Goal: Information Seeking & Learning: Check status

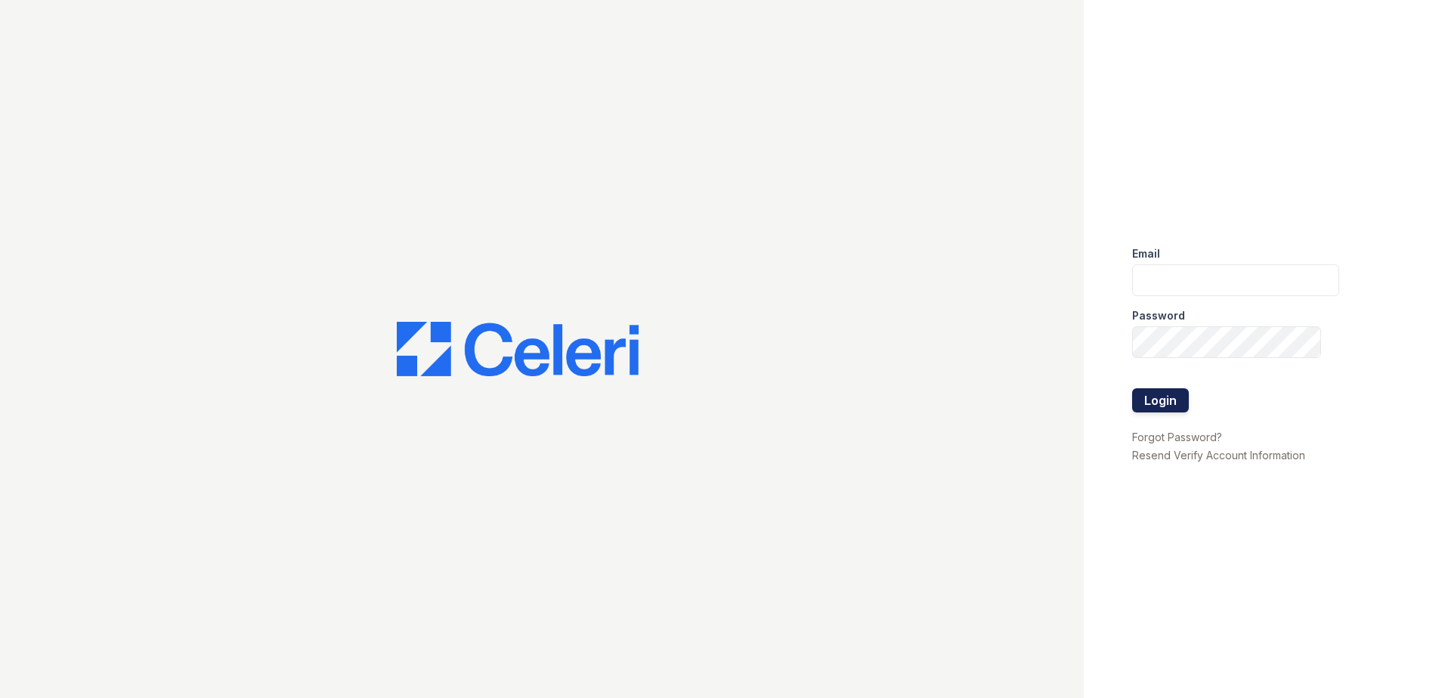
type input "renewkentwood@trinity-pm.com"
click at [1160, 402] on button "Login" at bounding box center [1160, 401] width 57 height 24
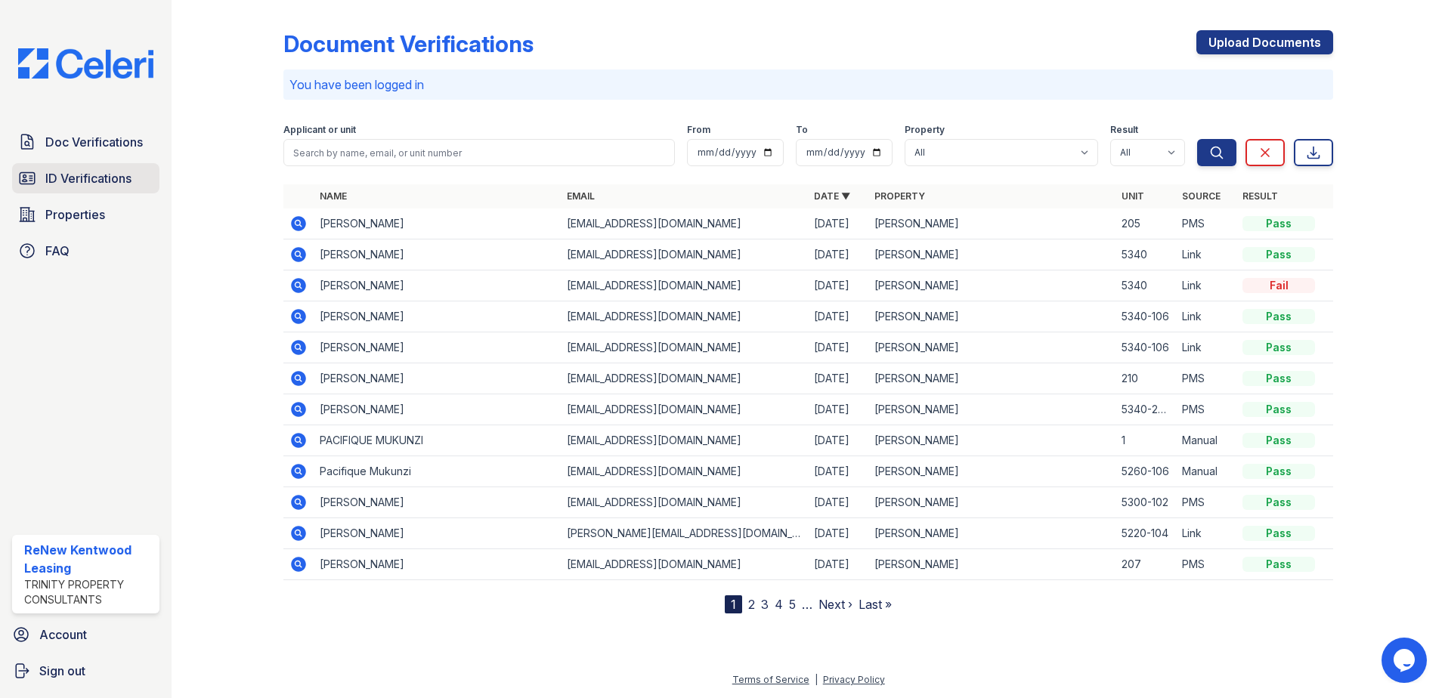
click at [88, 178] on span "ID Verifications" at bounding box center [88, 178] width 86 height 18
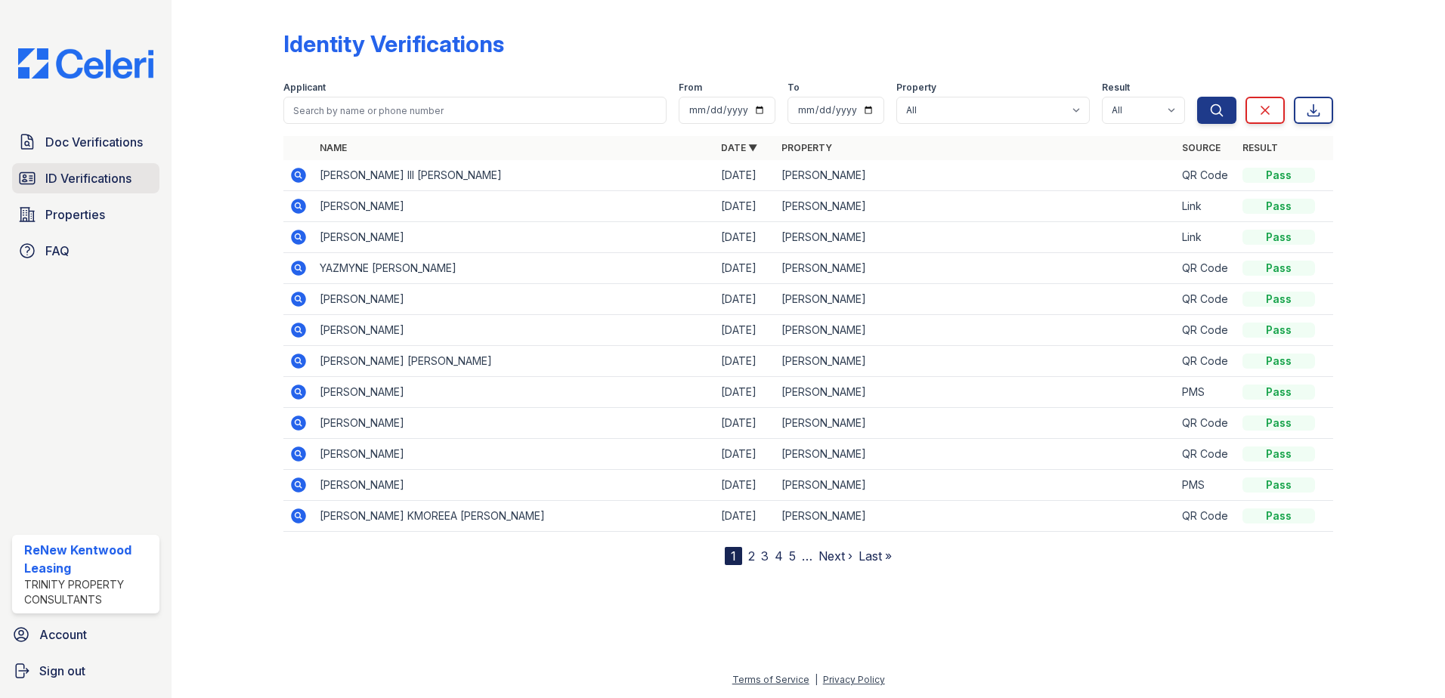
click at [119, 174] on span "ID Verifications" at bounding box center [88, 178] width 86 height 18
click at [88, 219] on span "Properties" at bounding box center [75, 215] width 60 height 18
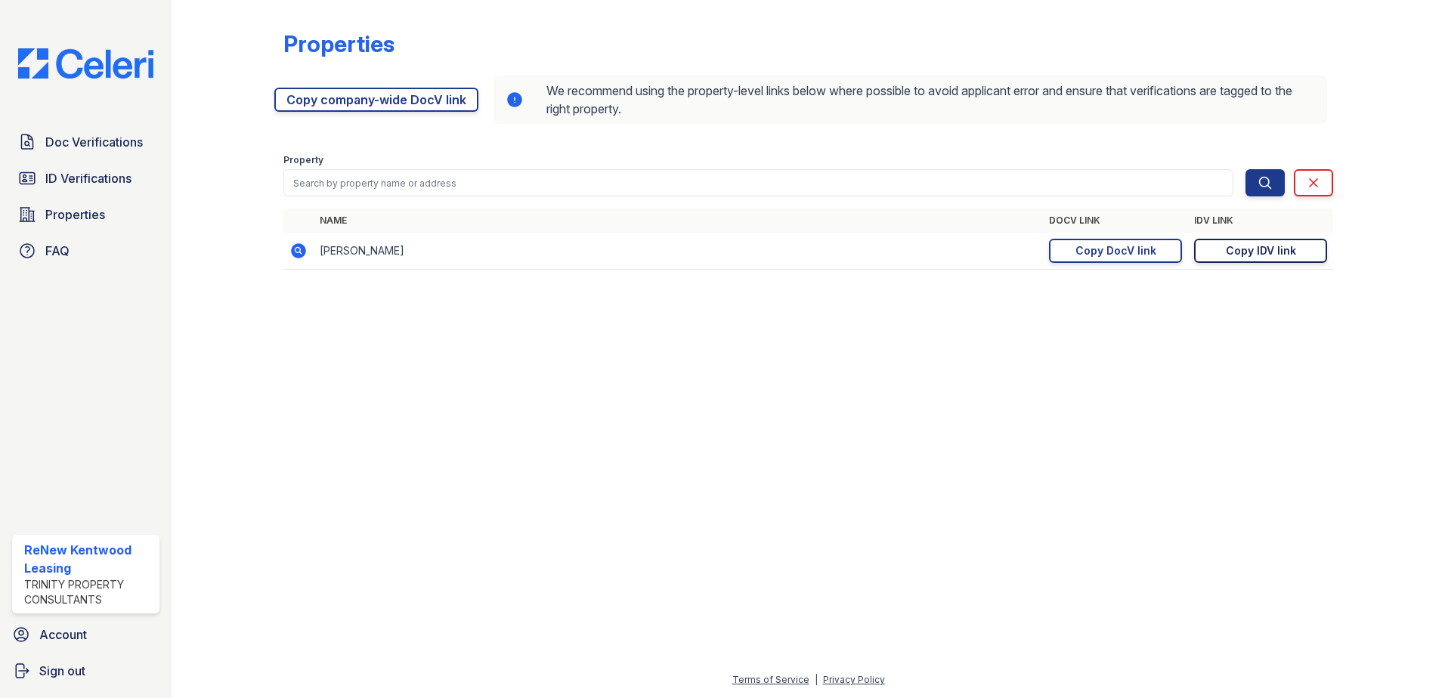
click at [1225, 253] on link "Copy IDV link Copy link" at bounding box center [1260, 251] width 133 height 24
click at [112, 175] on span "ID Verifications" at bounding box center [88, 178] width 86 height 18
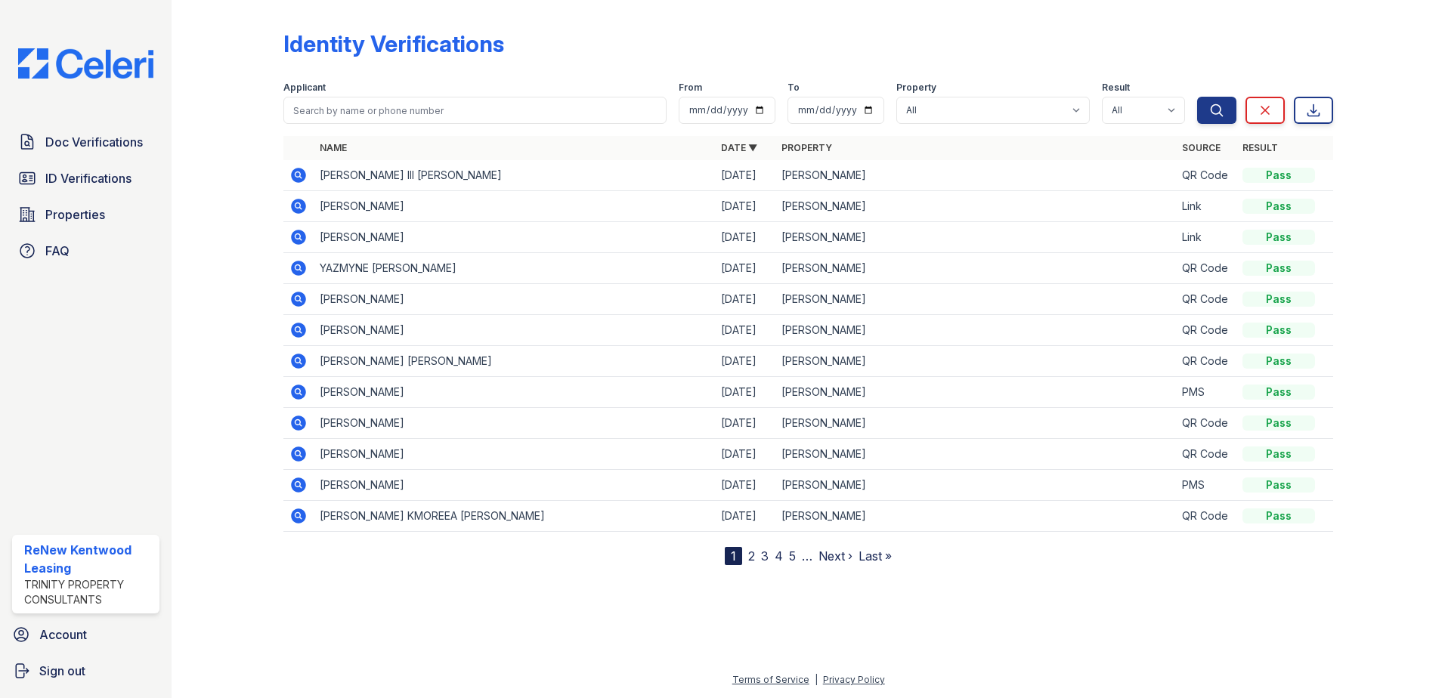
click at [304, 451] on icon at bounding box center [298, 454] width 15 height 15
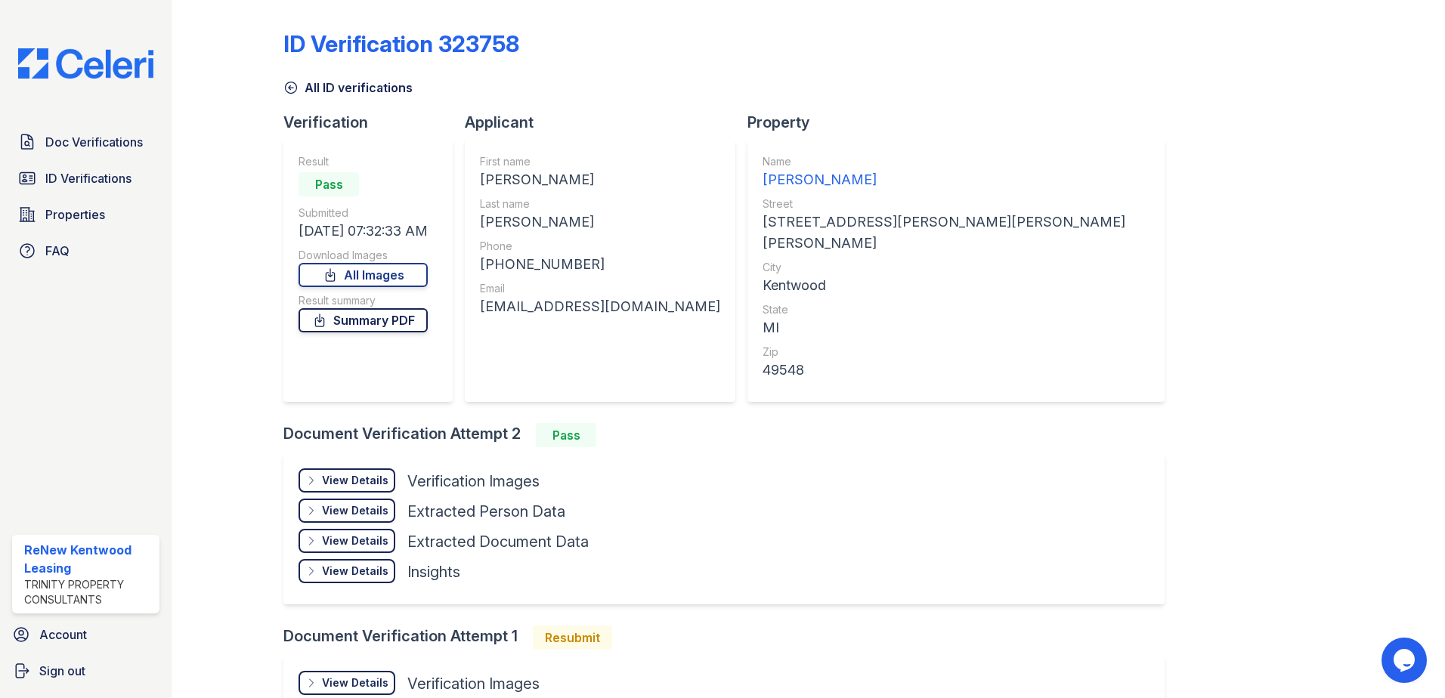
click at [366, 319] on link "Summary PDF" at bounding box center [363, 320] width 129 height 24
click at [334, 282] on icon at bounding box center [330, 275] width 15 height 15
click at [314, 82] on link "All ID verifications" at bounding box center [347, 88] width 129 height 18
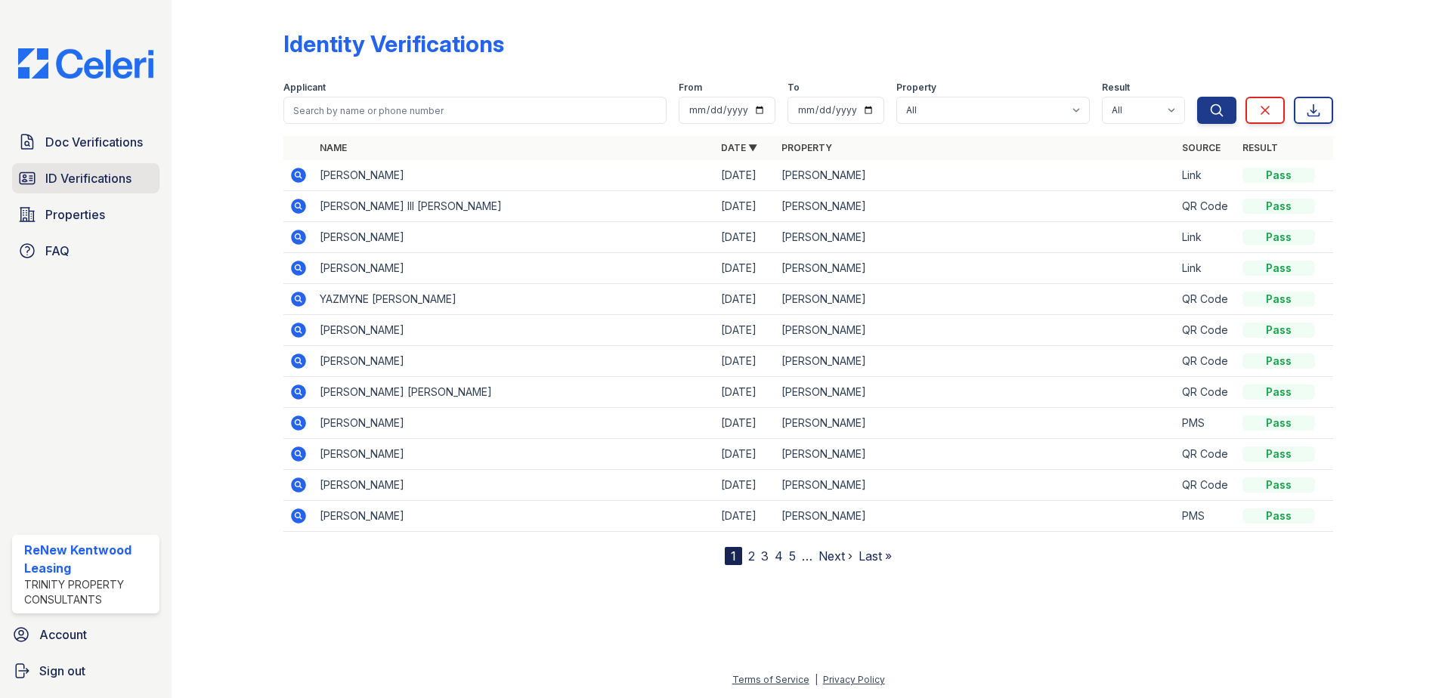
click at [93, 178] on span "ID Verifications" at bounding box center [88, 178] width 86 height 18
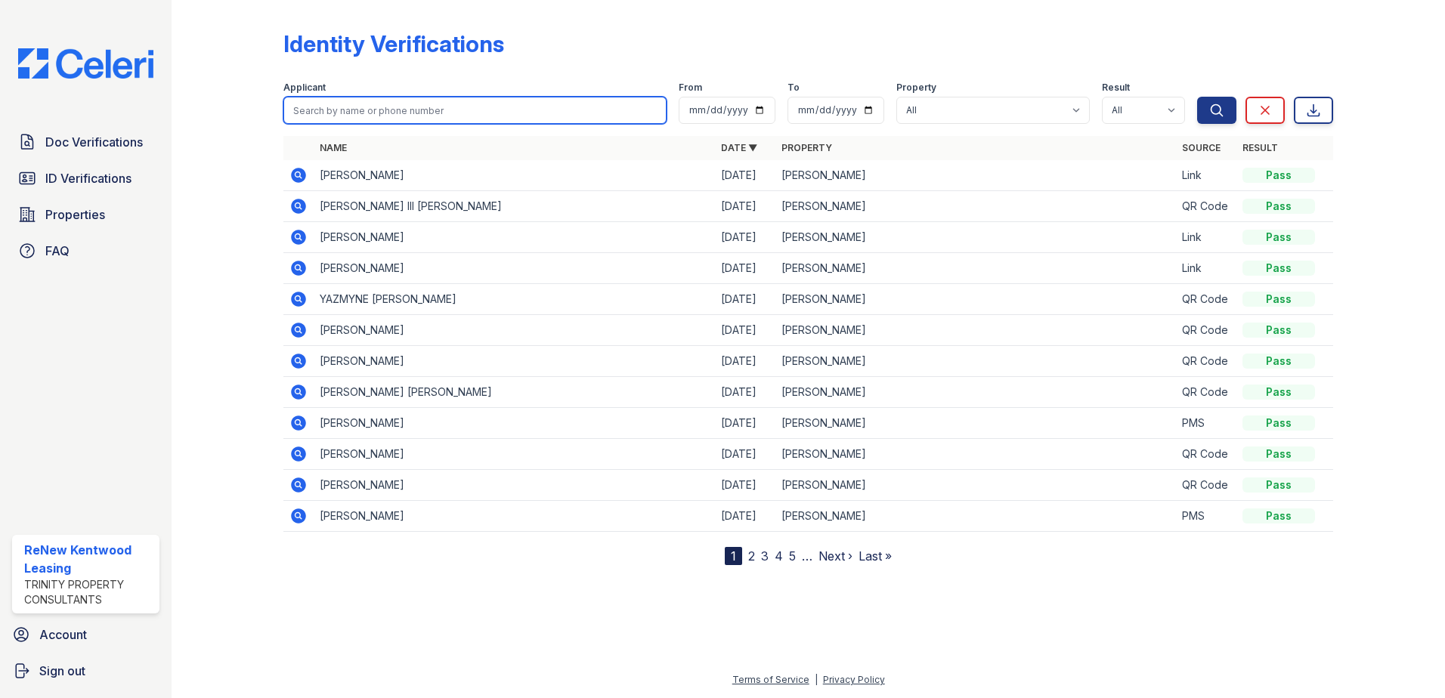
click at [461, 103] on input "search" at bounding box center [474, 110] width 383 height 27
type input "pacif"
click at [1197, 97] on button "Search" at bounding box center [1216, 110] width 39 height 27
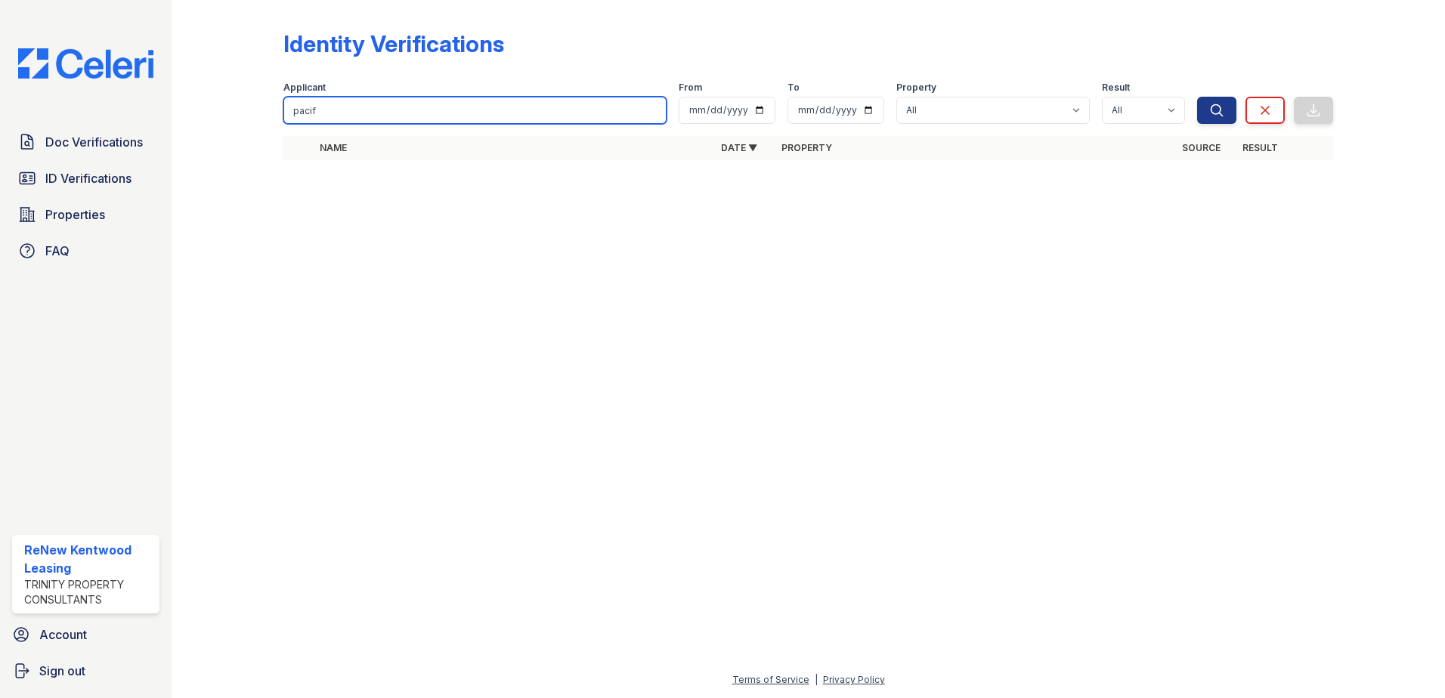
click at [358, 111] on input "pacif" at bounding box center [474, 110] width 383 height 27
type input "fifi"
click at [1197, 97] on button "Search" at bounding box center [1216, 110] width 39 height 27
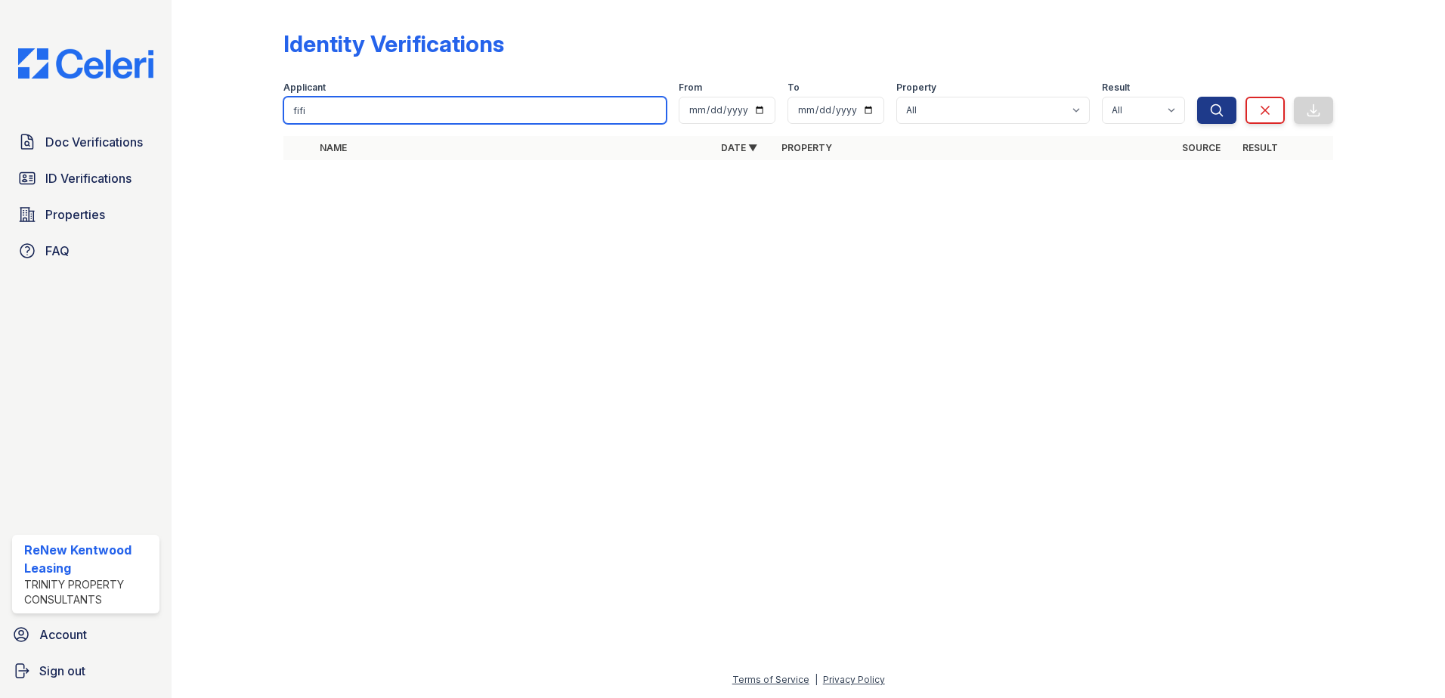
click at [404, 104] on input "fifi" at bounding box center [474, 110] width 383 height 27
click at [430, 104] on input "search" at bounding box center [474, 110] width 383 height 27
type input "pacif"
click at [1197, 97] on button "Search" at bounding box center [1216, 110] width 39 height 27
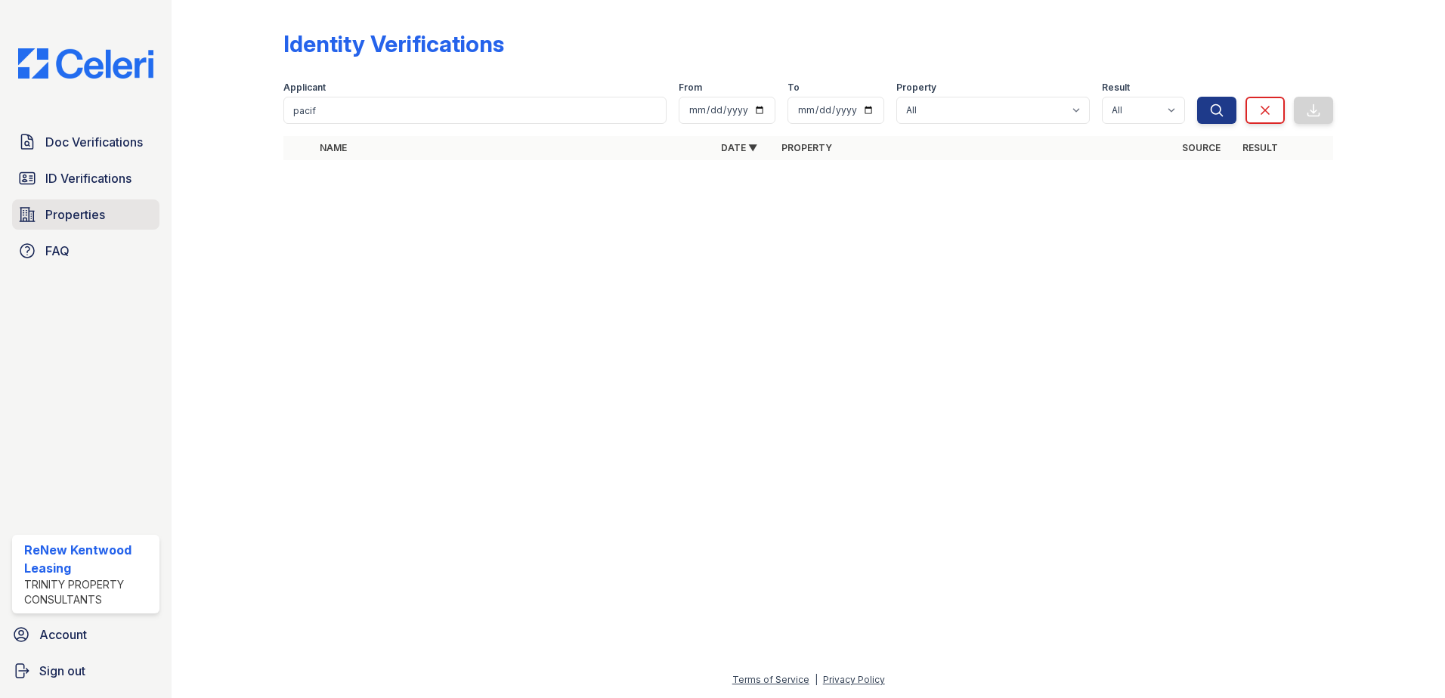
click at [90, 218] on span "Properties" at bounding box center [75, 215] width 60 height 18
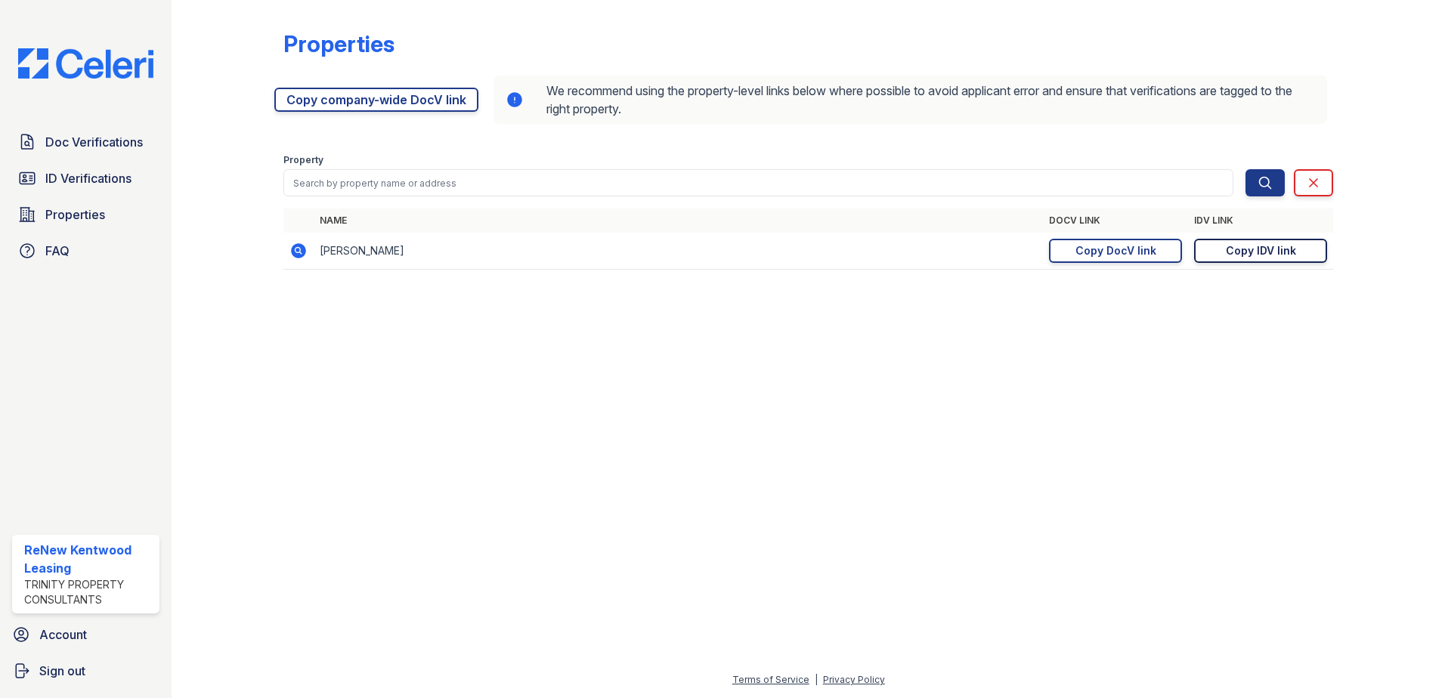
click at [1230, 251] on div "Copy IDV link" at bounding box center [1261, 250] width 70 height 15
click at [79, 179] on span "ID Verifications" at bounding box center [88, 178] width 86 height 18
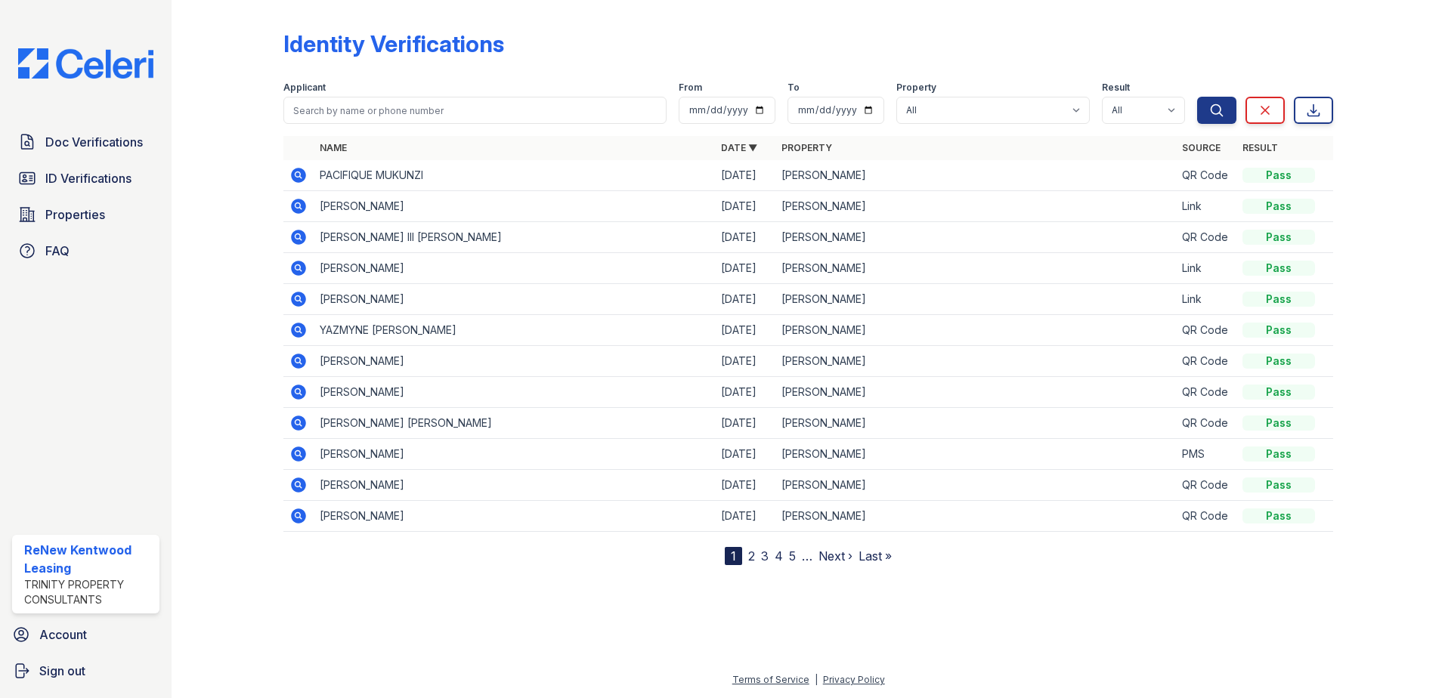
click at [305, 208] on icon at bounding box center [298, 206] width 15 height 15
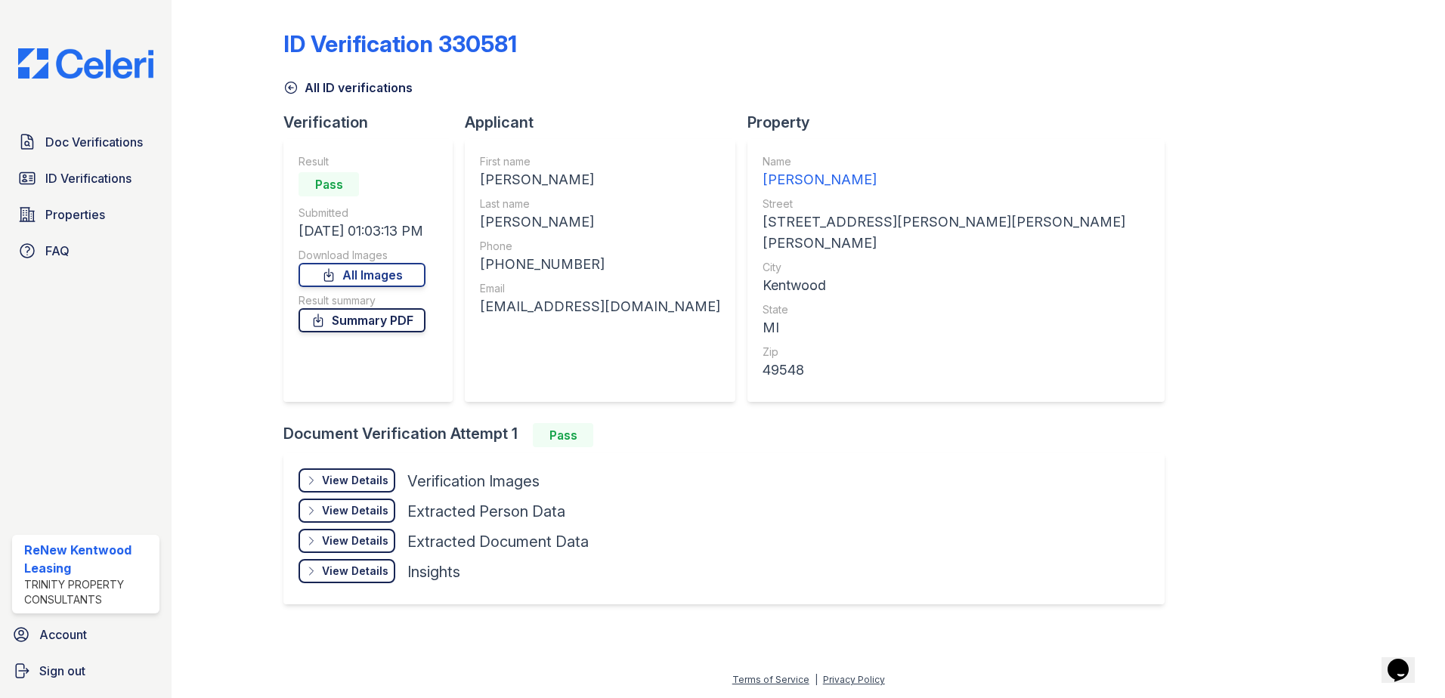
click at [361, 320] on link "Summary PDF" at bounding box center [362, 320] width 127 height 24
click at [407, 315] on link "Summary PDF" at bounding box center [362, 320] width 127 height 24
click at [407, 276] on link "All Images" at bounding box center [362, 275] width 127 height 24
